Goal: Task Accomplishment & Management: Use online tool/utility

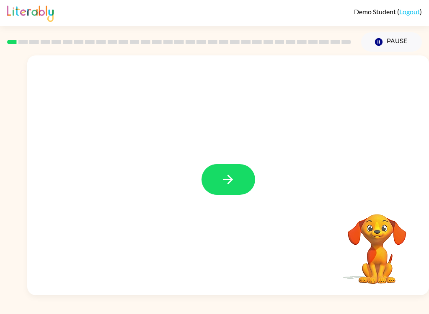
click at [231, 182] on icon "button" at bounding box center [228, 179] width 10 height 10
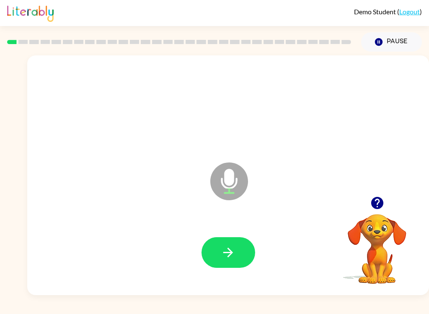
click at [232, 258] on icon "button" at bounding box center [228, 252] width 15 height 15
click at [236, 264] on button "button" at bounding box center [229, 252] width 54 height 31
click at [230, 244] on button "button" at bounding box center [229, 252] width 54 height 31
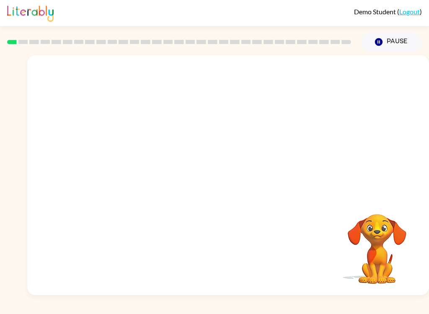
click at [392, 42] on button "Pause Pause" at bounding box center [391, 41] width 61 height 19
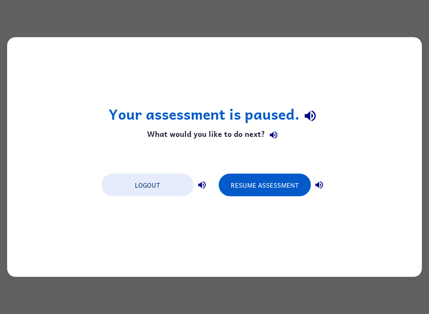
click at [165, 193] on button "Logout" at bounding box center [147, 185] width 92 height 23
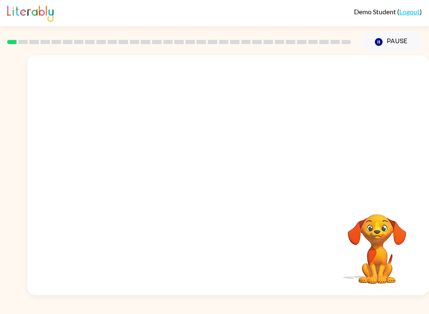
click at [400, 46] on button "Pause Pause" at bounding box center [391, 41] width 61 height 19
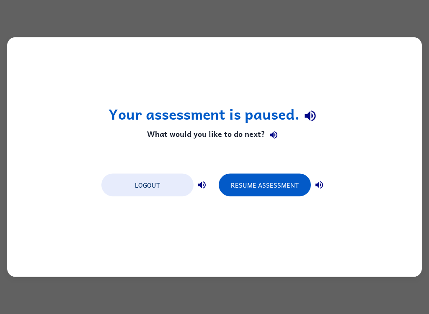
click at [382, 20] on div "Your assessment is paused. What would you like to do next? Logout Resume Assess…" at bounding box center [214, 157] width 429 height 314
click at [173, 193] on button "Logout" at bounding box center [147, 185] width 92 height 23
